Goal: Transaction & Acquisition: Purchase product/service

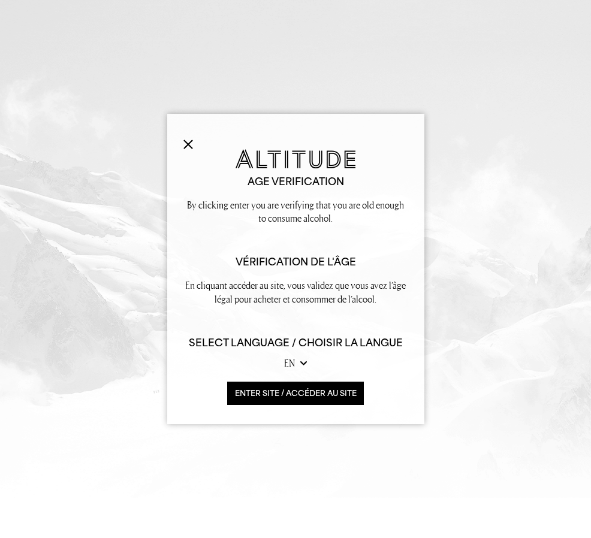
click at [283, 392] on button "ENTER SITE / accéder au site" at bounding box center [295, 392] width 137 height 23
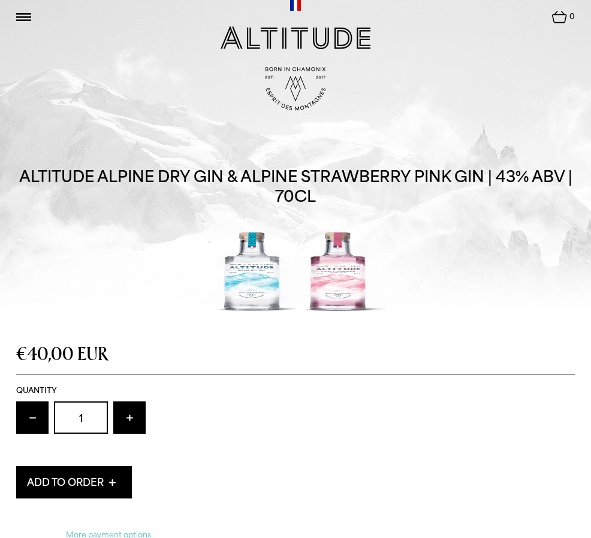
drag, startPoint x: 25, startPoint y: 17, endPoint x: 25, endPoint y: 26, distance: 9.0
click at [25, 17] on img at bounding box center [23, 17] width 15 height 8
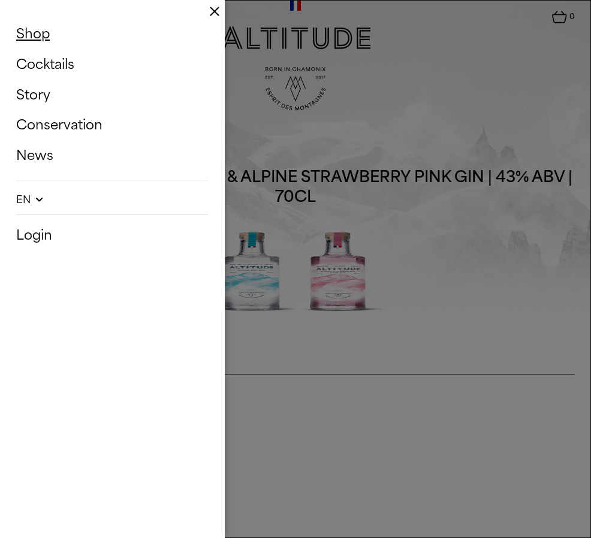
click at [43, 40] on link "Shop" at bounding box center [112, 34] width 192 height 25
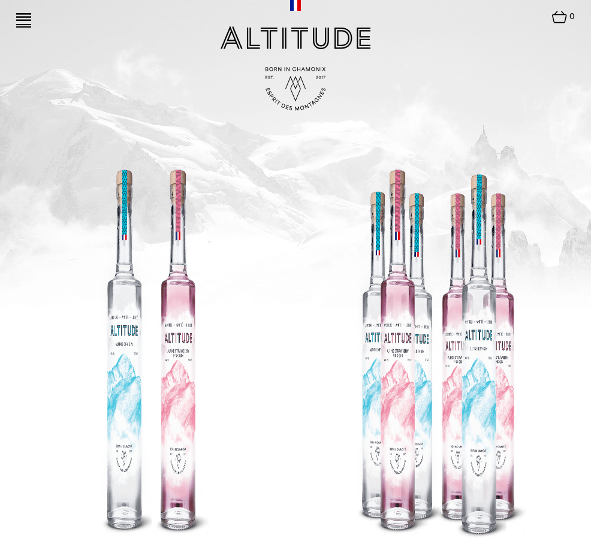
click at [26, 19] on img at bounding box center [23, 17] width 15 height 8
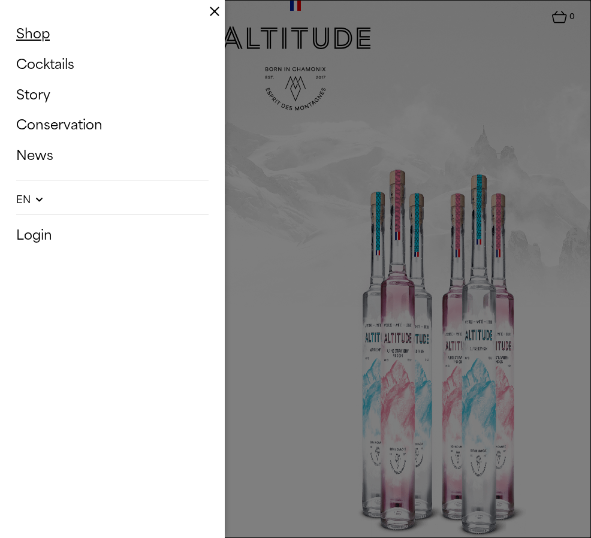
click at [265, 143] on button "Close" at bounding box center [295, 269] width 591 height 538
